Goal: Information Seeking & Learning: Learn about a topic

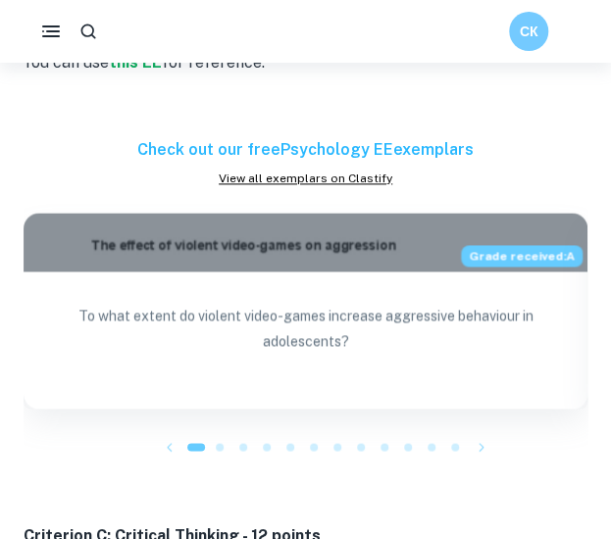
scroll to position [2348, 0]
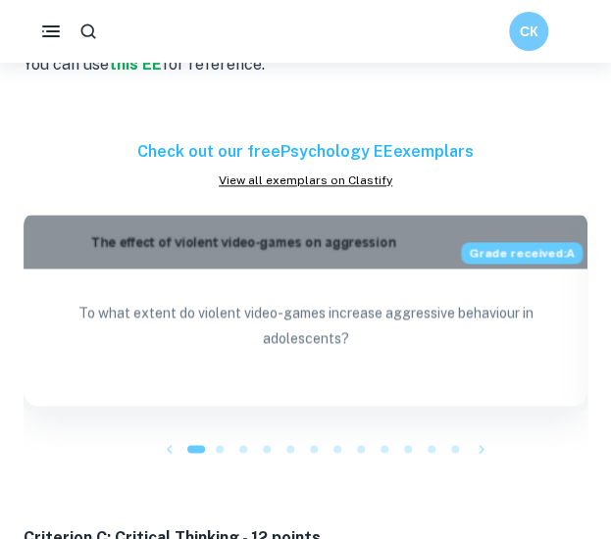
click at [306, 319] on p "To what extent do violent video-games increase aggressive behaviour in adolesce…" at bounding box center [305, 343] width 532 height 86
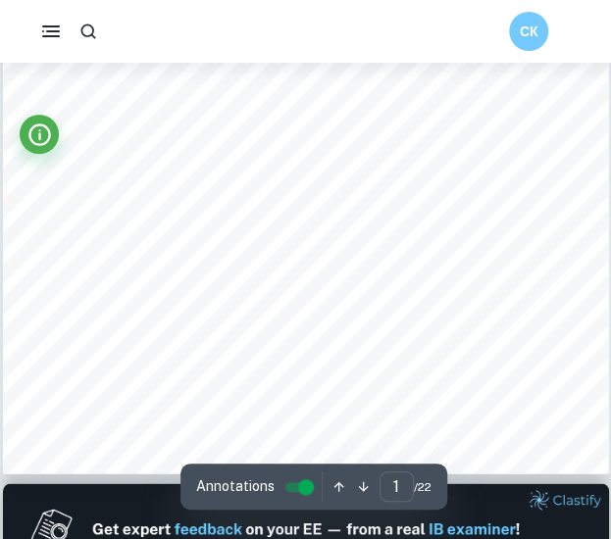
type input "2"
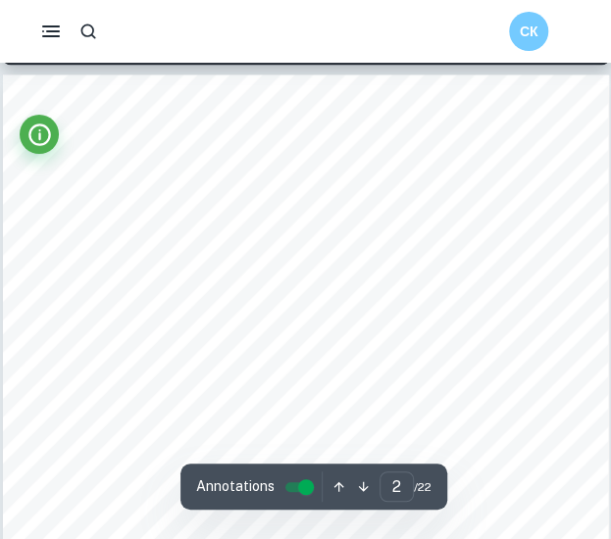
scroll to position [974, 0]
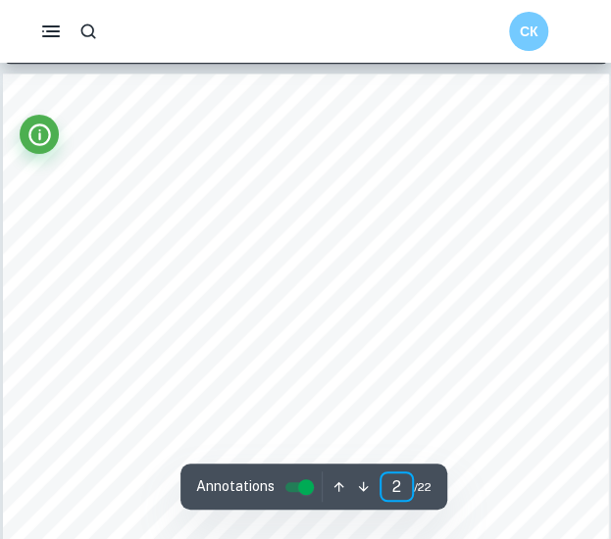
click at [398, 488] on input "2" at bounding box center [396, 486] width 34 height 30
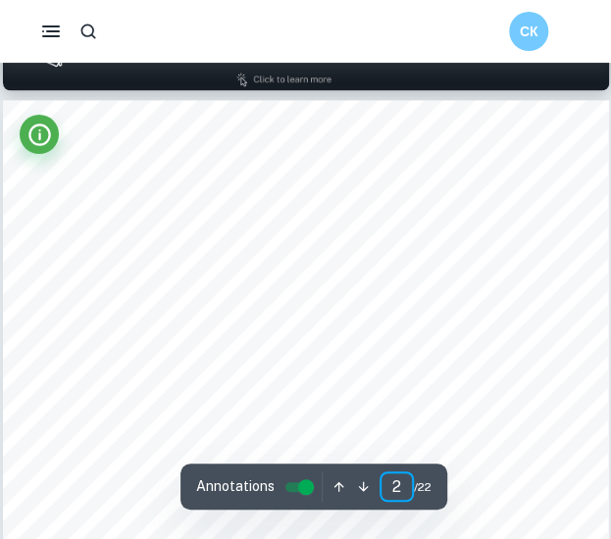
click at [398, 488] on input "2" at bounding box center [396, 486] width 34 height 30
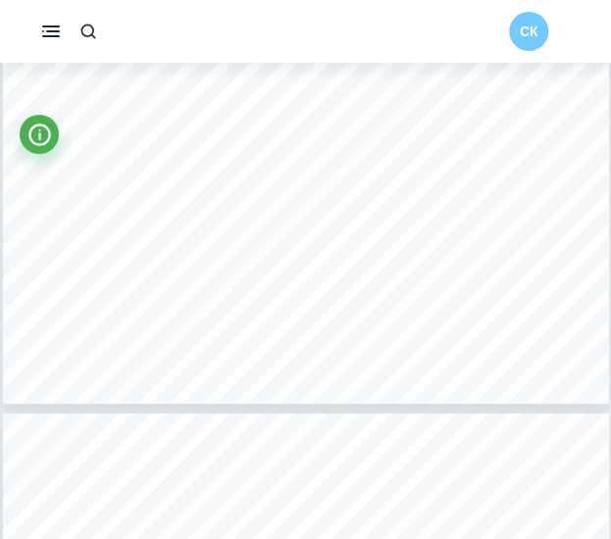
scroll to position [14482, 0]
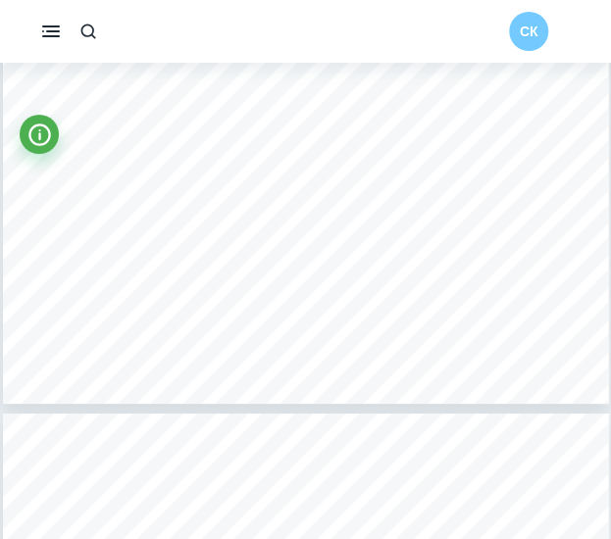
type input "3"
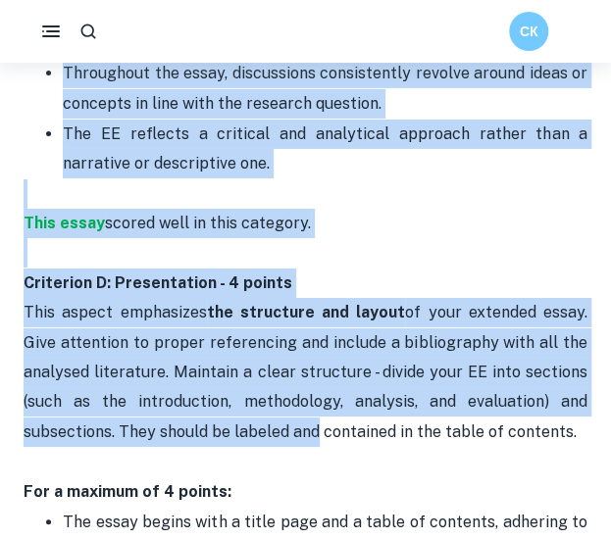
scroll to position [3415, 0]
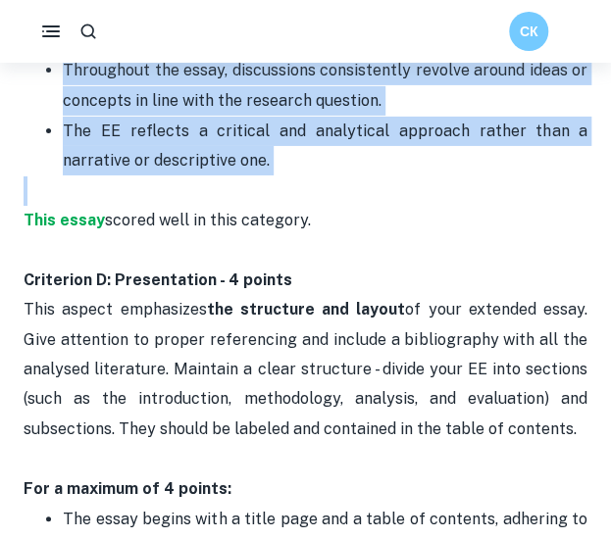
drag, startPoint x: 24, startPoint y: 83, endPoint x: 254, endPoint y: 199, distance: 257.7
copy div "This criterion includes research, analysis, discussion, and evaluation. The res…"
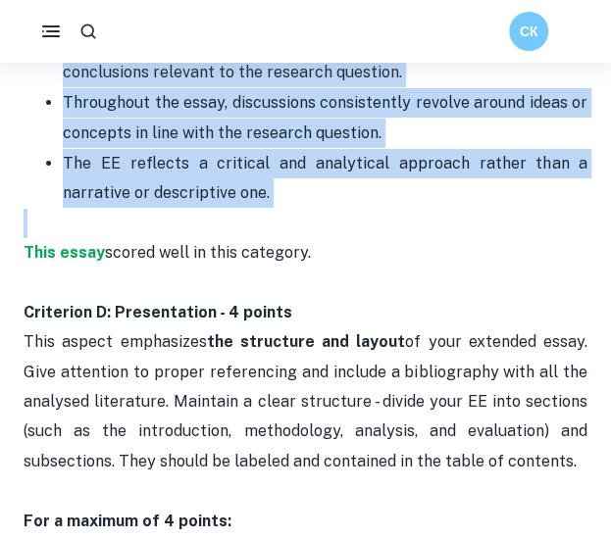
scroll to position [3381, 0]
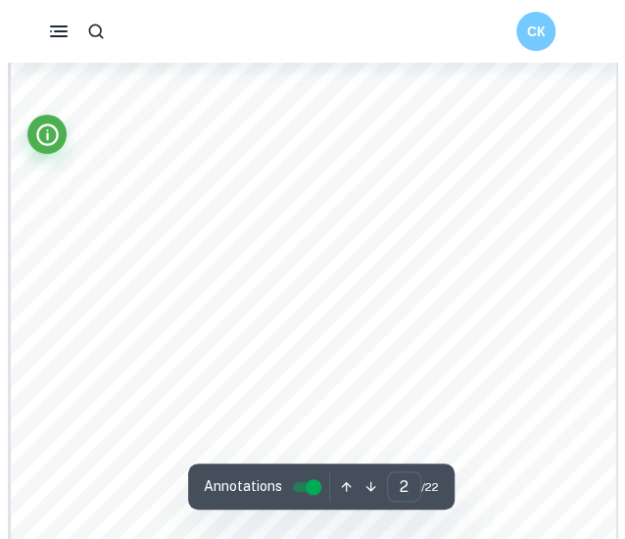
scroll to position [1002, 0]
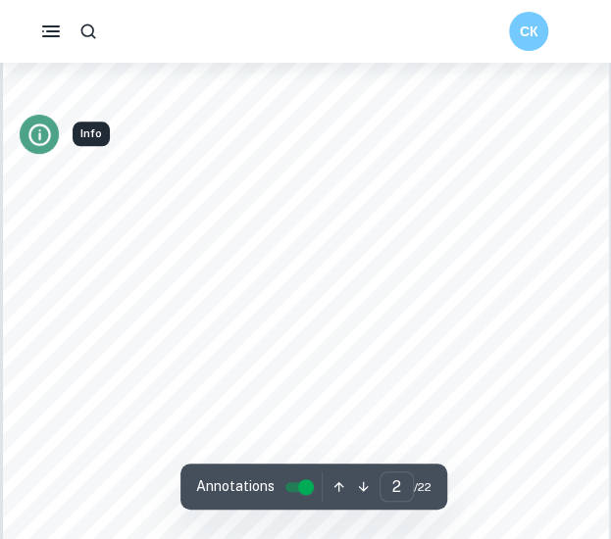
click at [42, 128] on icon "Info" at bounding box center [39, 135] width 26 height 26
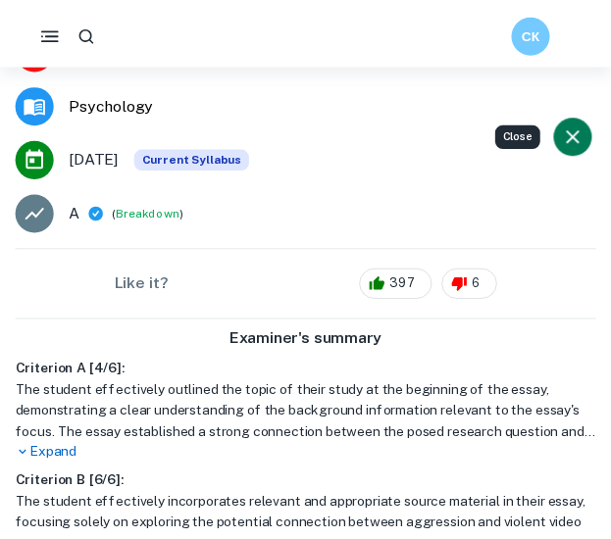
scroll to position [0, 0]
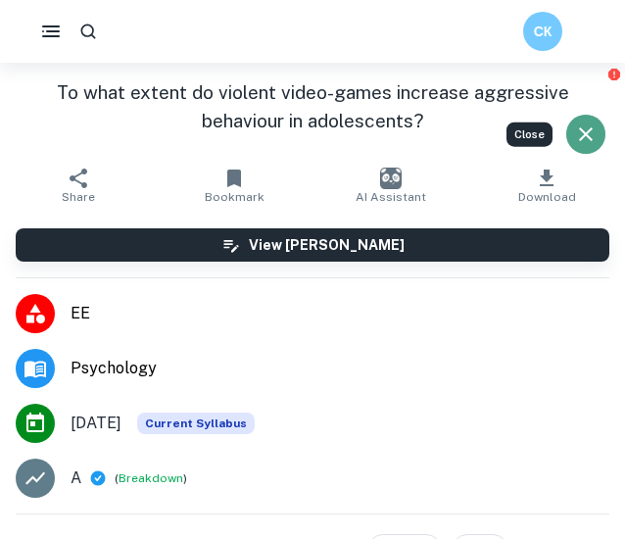
click at [581, 138] on icon "Close" at bounding box center [586, 134] width 14 height 14
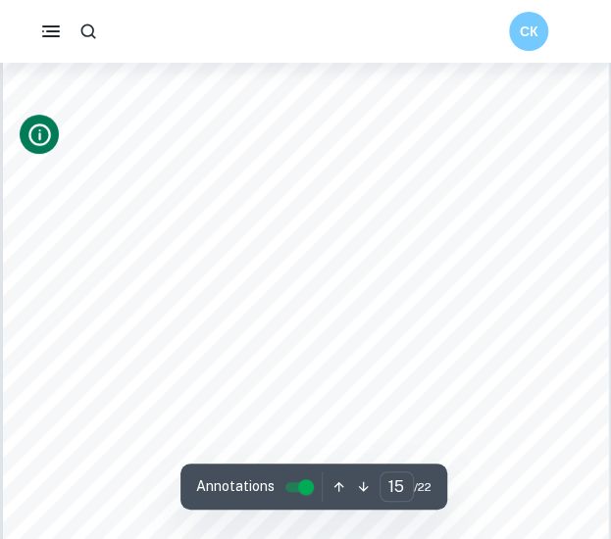
scroll to position [12621, 0]
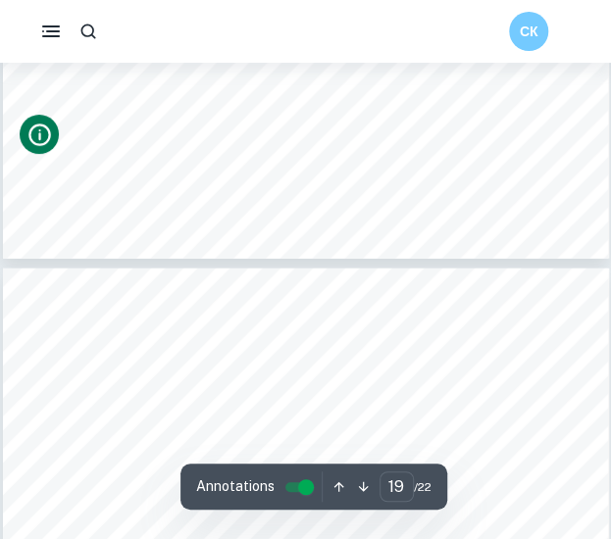
type input "18"
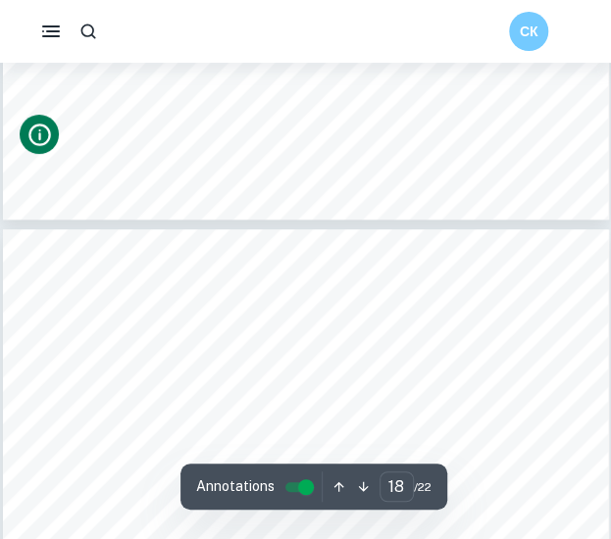
scroll to position [14967, 0]
